Goal: Task Accomplishment & Management: Use online tool/utility

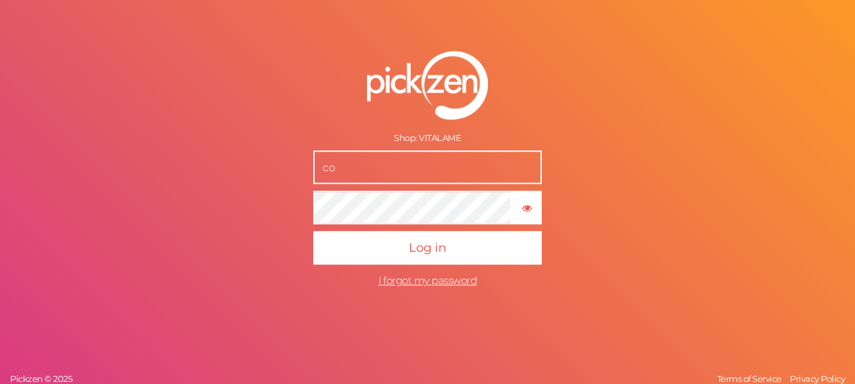
type input "c"
type input "[EMAIL_ADDRESS][DOMAIN_NAME]"
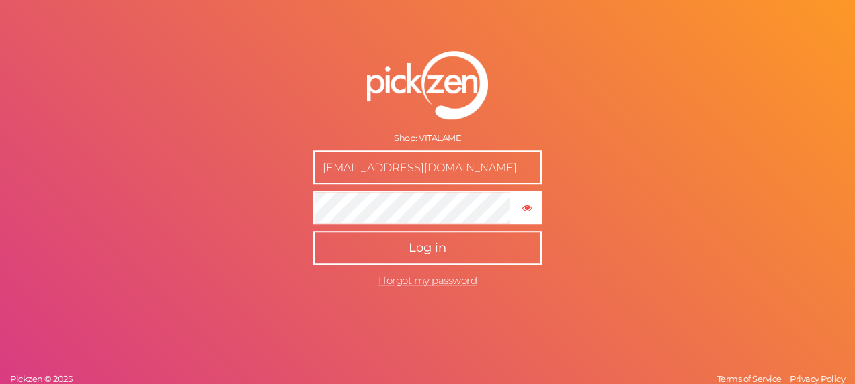
click at [419, 250] on span "Log in" at bounding box center [428, 248] width 38 height 15
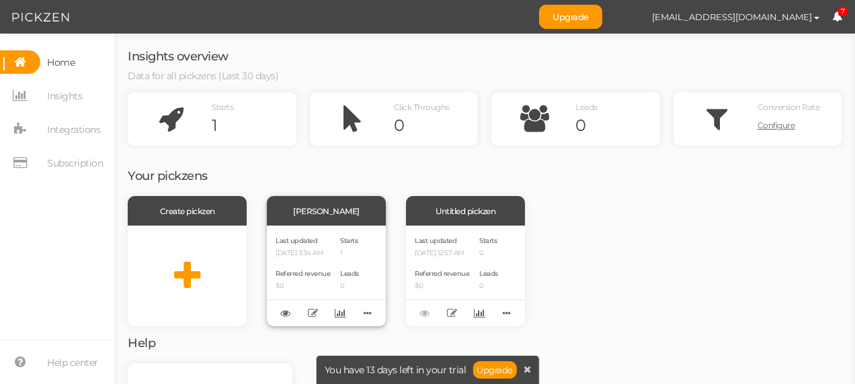
click at [321, 237] on div "Last updated [DATE] 3:34 AM" at bounding box center [303, 246] width 54 height 23
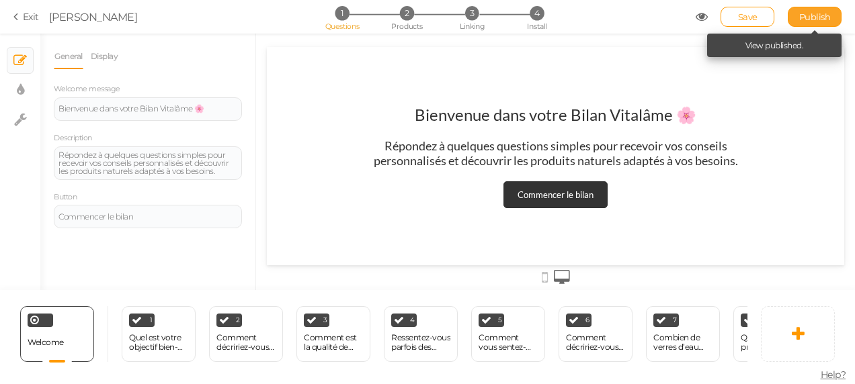
click at [799, 15] on link "Publish" at bounding box center [815, 17] width 54 height 20
